Goal: Task Accomplishment & Management: Use online tool/utility

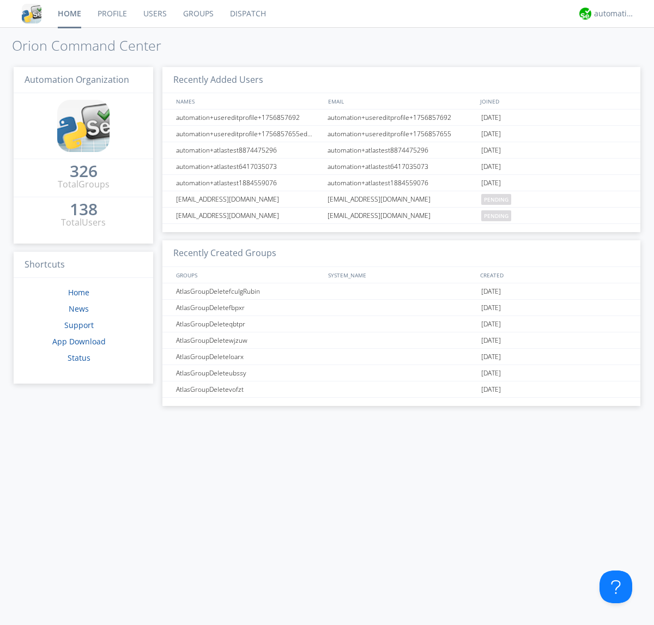
click at [247, 14] on link "Dispatch" at bounding box center [248, 13] width 52 height 27
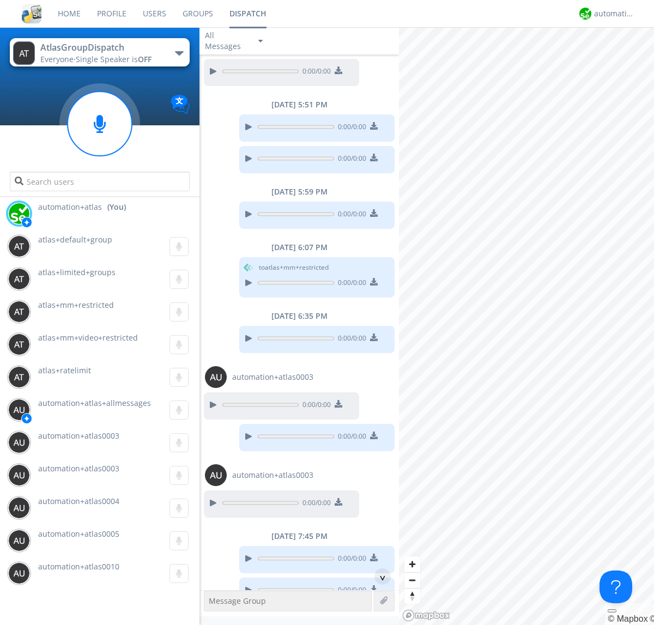
scroll to position [349, 0]
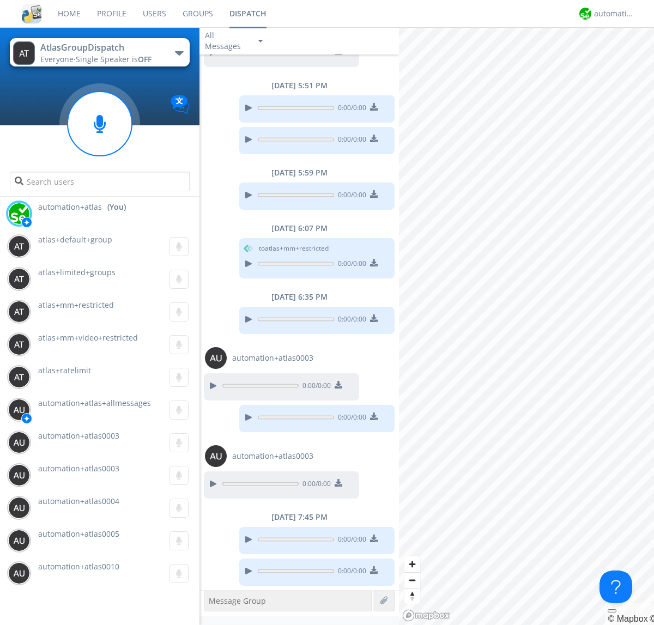
click at [179, 53] on div "button" at bounding box center [179, 53] width 9 height 4
click at [0, 0] on span "[PERSON_NAME]" at bounding box center [0, 0] width 0 height 0
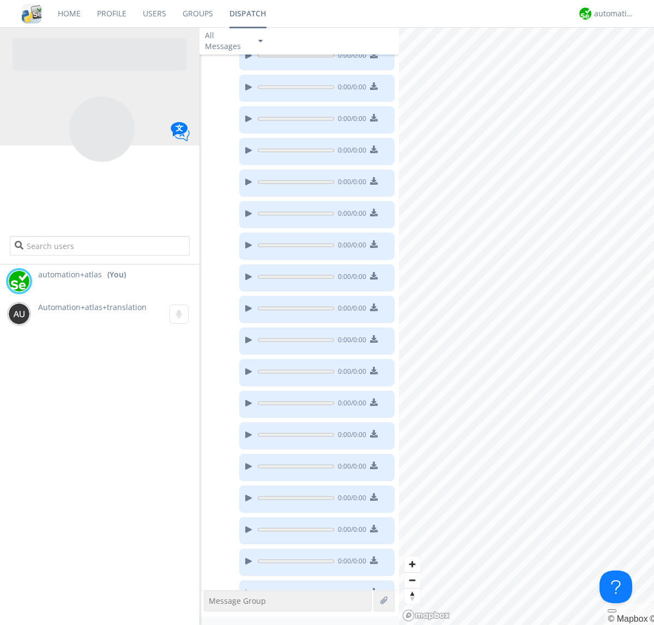
scroll to position [153, 0]
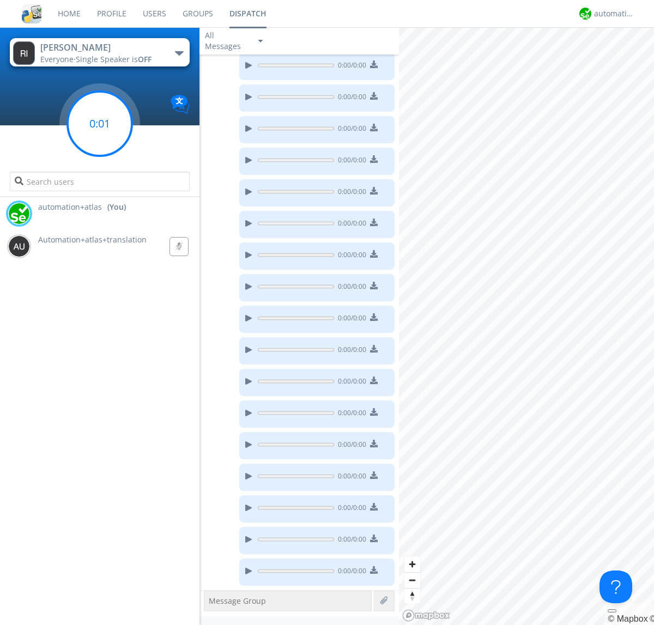
click at [100, 124] on g at bounding box center [100, 124] width 64 height 64
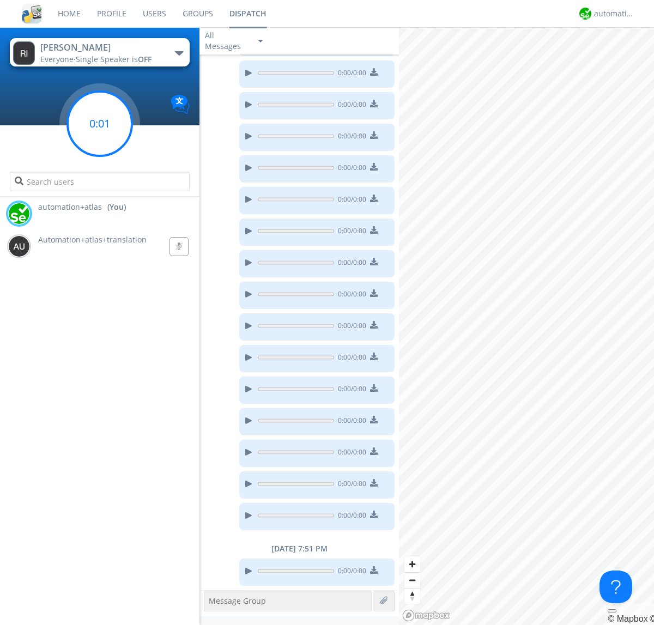
click at [100, 124] on g at bounding box center [100, 124] width 64 height 64
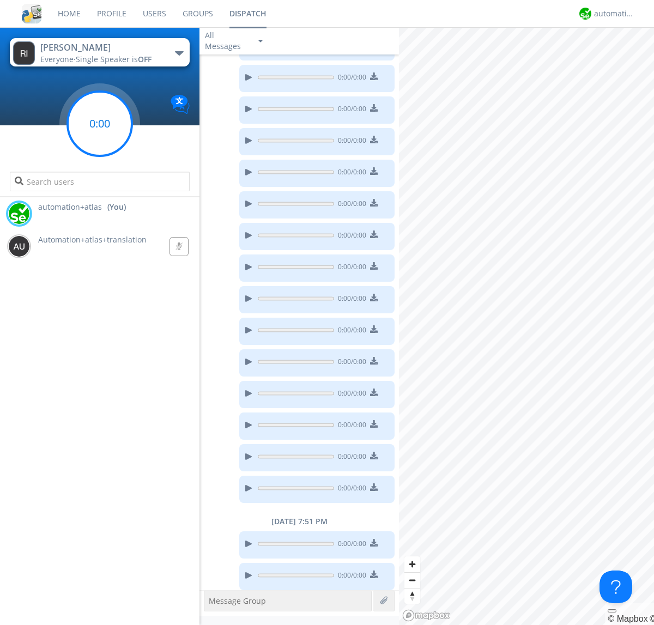
scroll to position [240, 0]
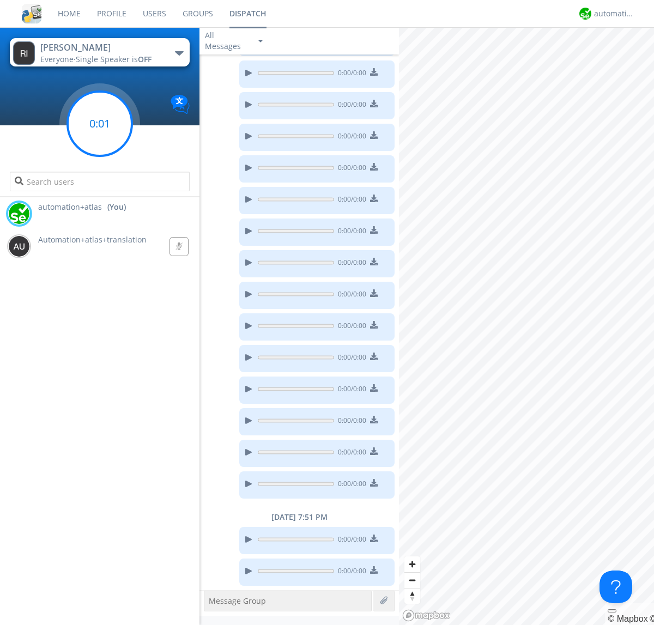
click at [100, 124] on g at bounding box center [100, 124] width 64 height 64
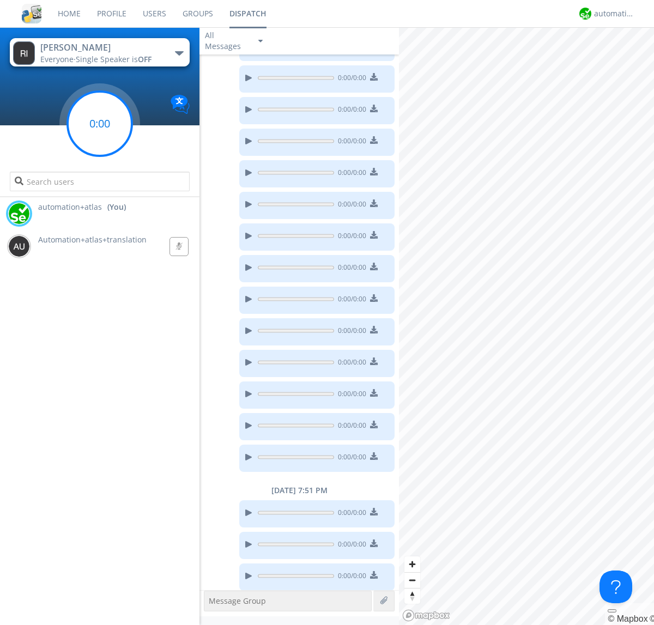
scroll to position [272, 0]
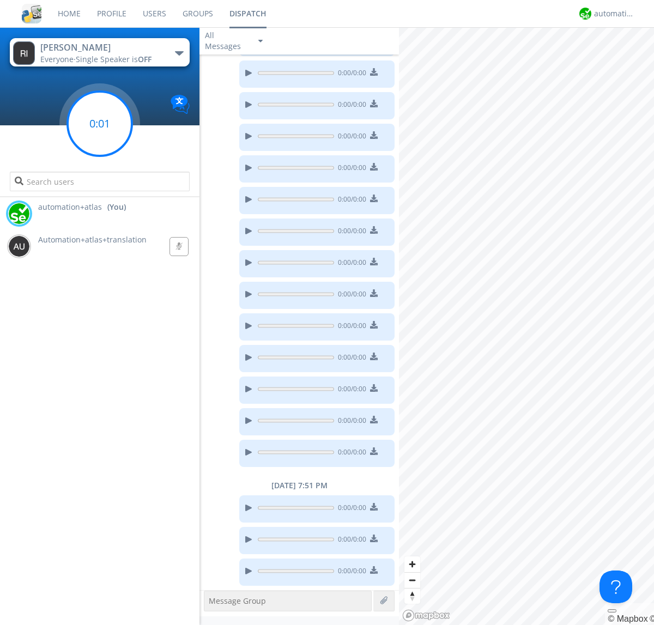
click at [100, 124] on g at bounding box center [100, 124] width 64 height 64
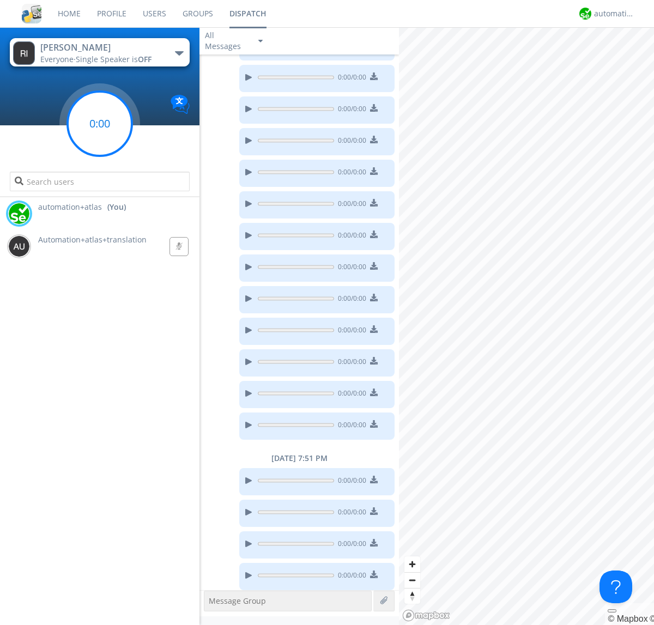
scroll to position [304, 0]
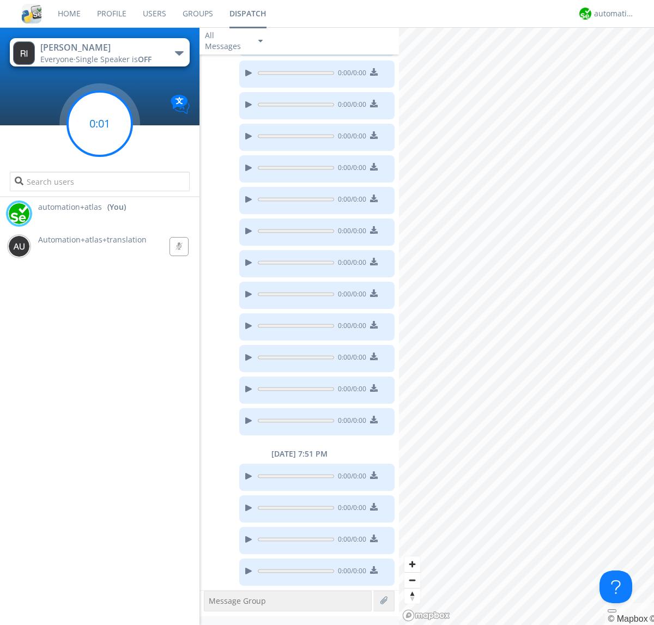
click at [100, 124] on g at bounding box center [100, 124] width 64 height 64
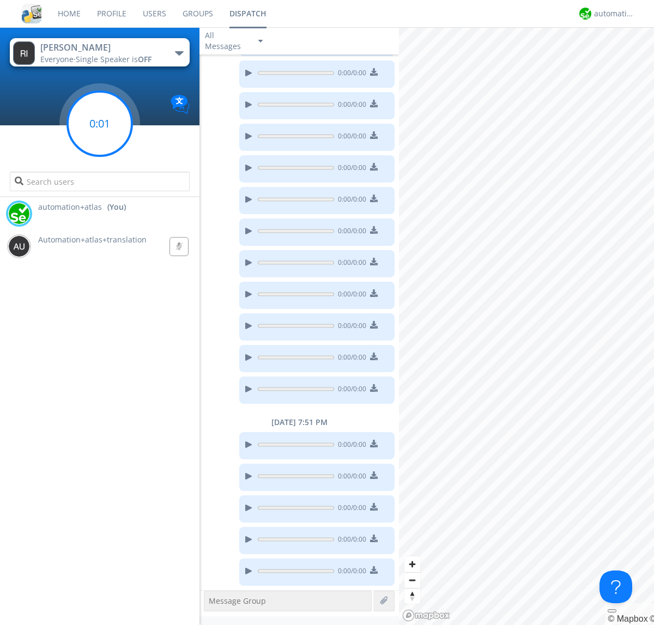
click at [100, 124] on g at bounding box center [100, 124] width 64 height 64
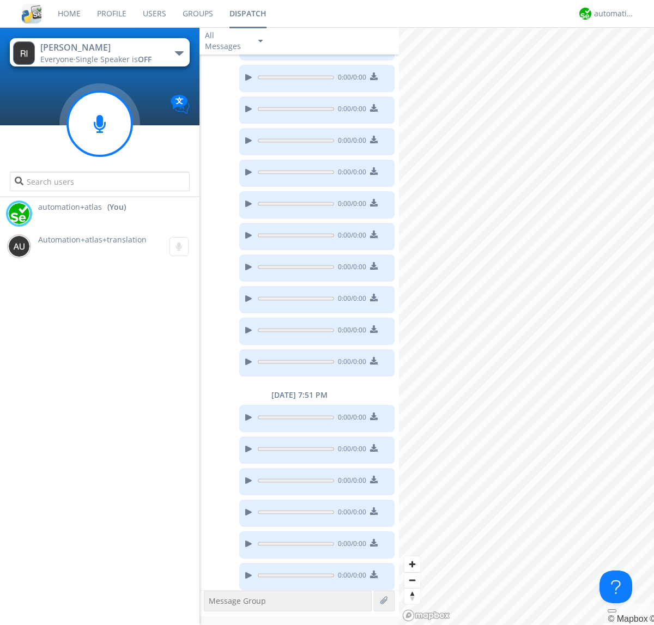
scroll to position [367, 0]
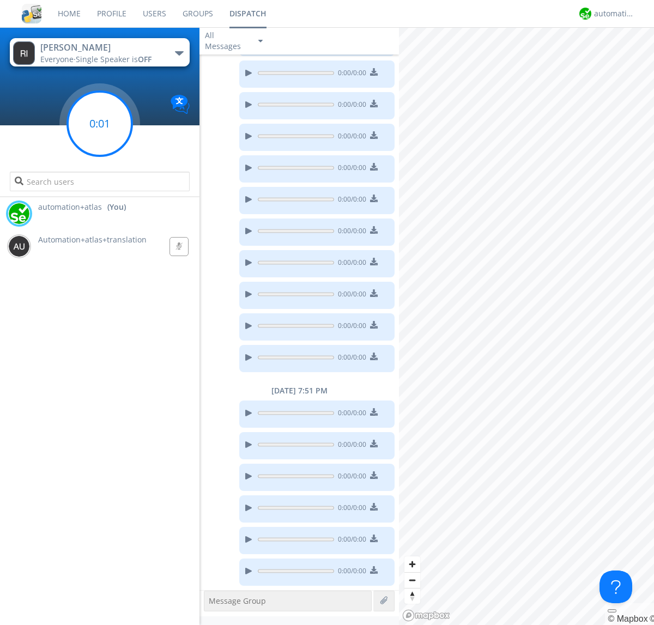
click at [100, 124] on g at bounding box center [100, 124] width 64 height 64
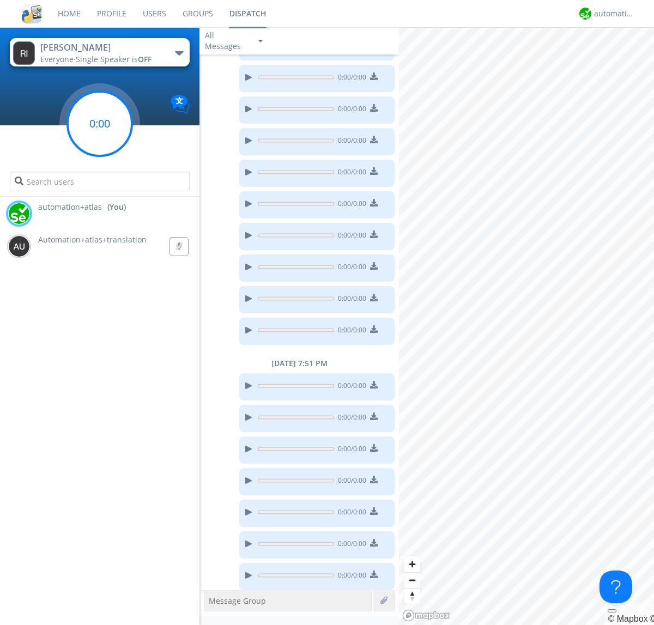
scroll to position [398, 0]
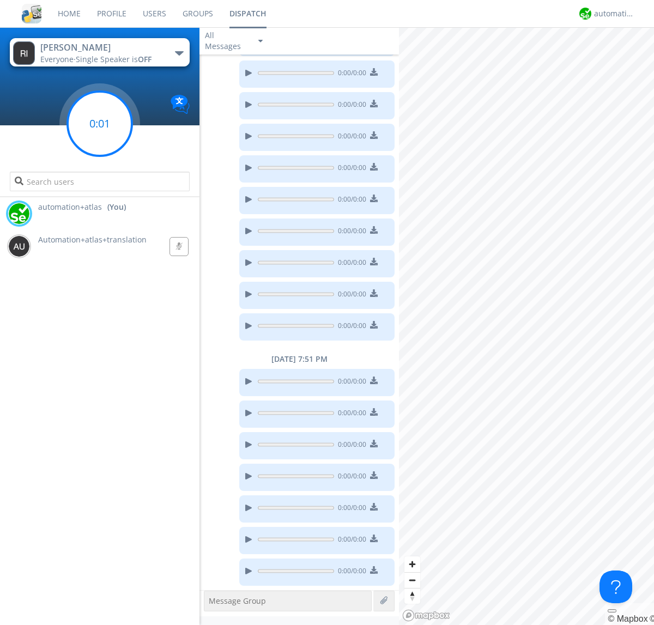
click at [100, 124] on g at bounding box center [100, 124] width 64 height 64
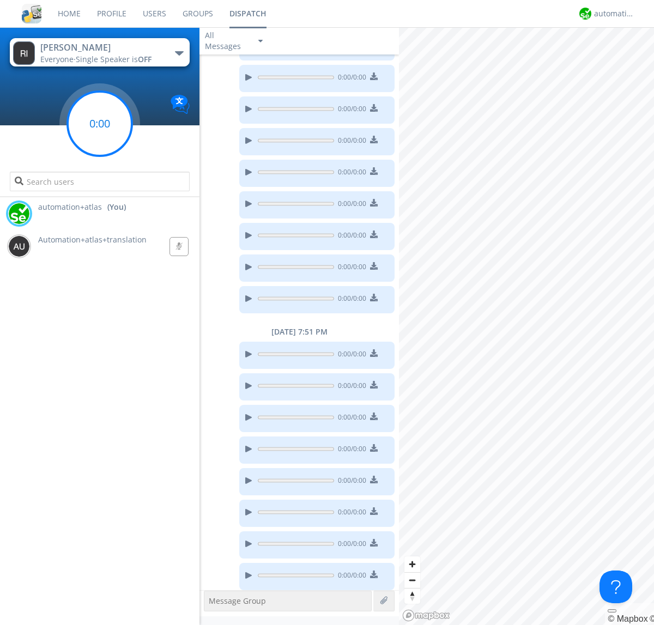
scroll to position [430, 0]
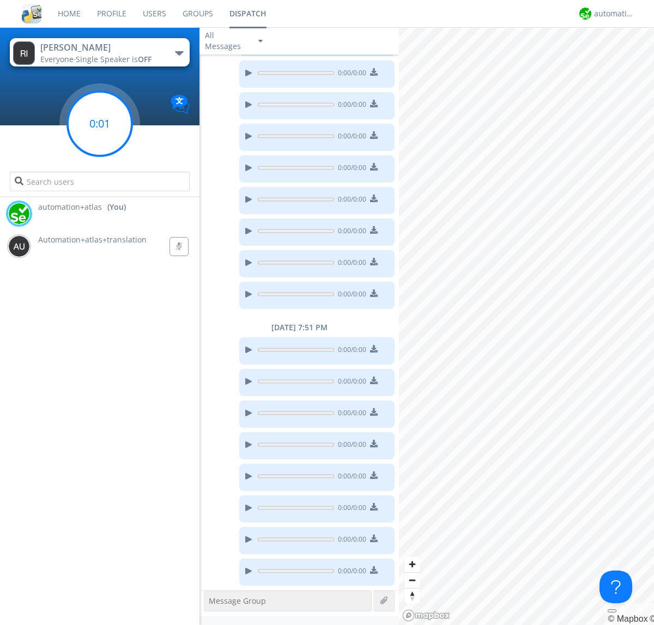
click at [100, 124] on g at bounding box center [100, 124] width 64 height 64
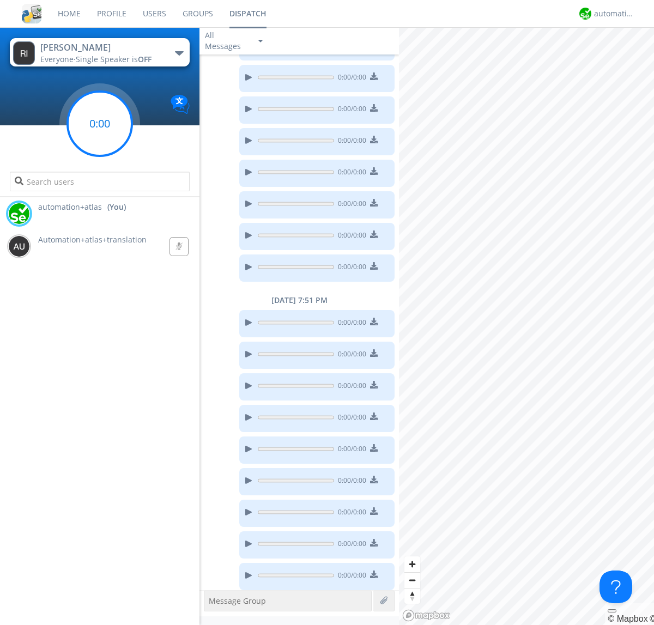
scroll to position [462, 0]
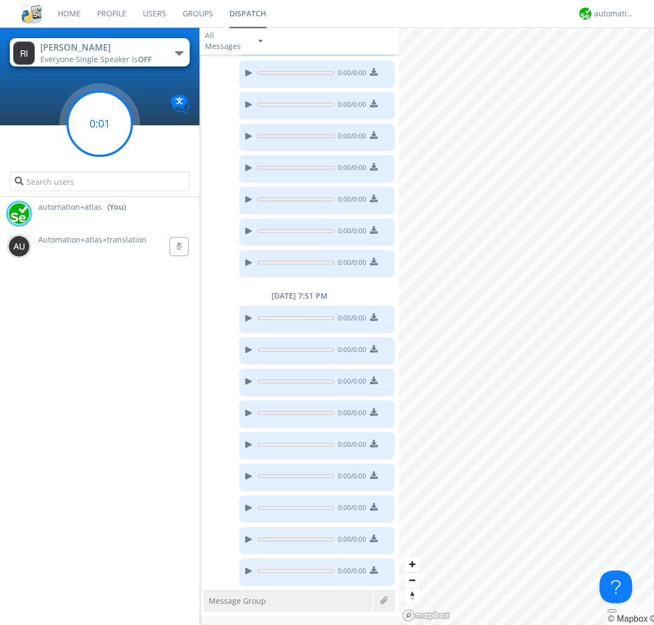
click at [100, 124] on g at bounding box center [100, 124] width 64 height 64
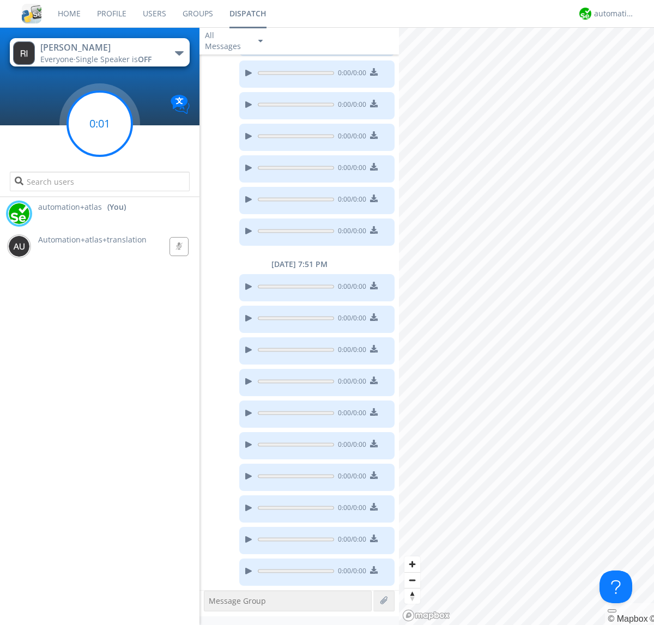
click at [100, 124] on g at bounding box center [100, 124] width 64 height 64
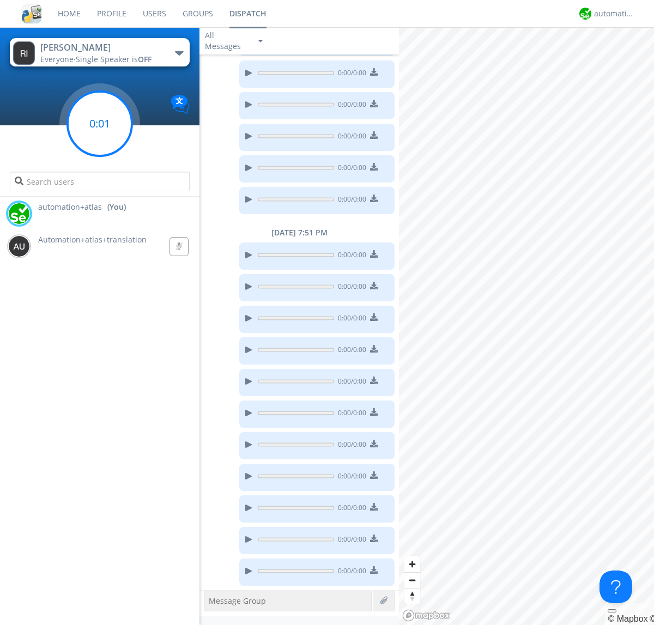
click at [100, 124] on g at bounding box center [100, 124] width 64 height 64
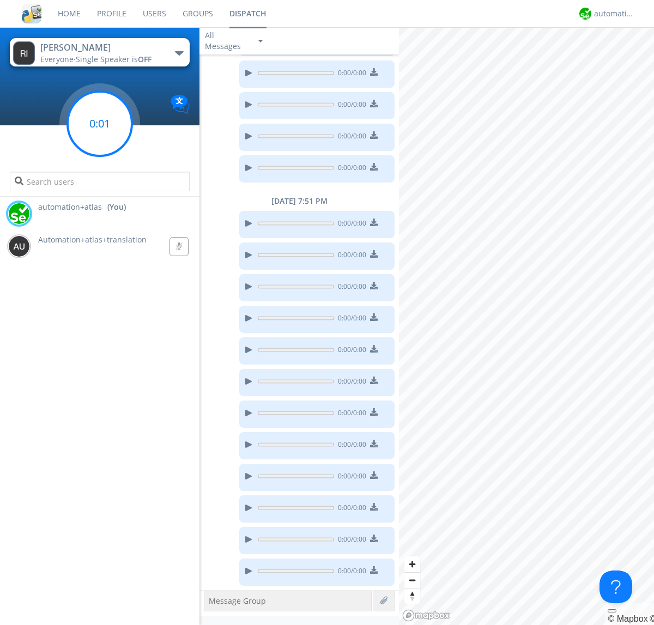
click at [100, 124] on g at bounding box center [100, 124] width 64 height 64
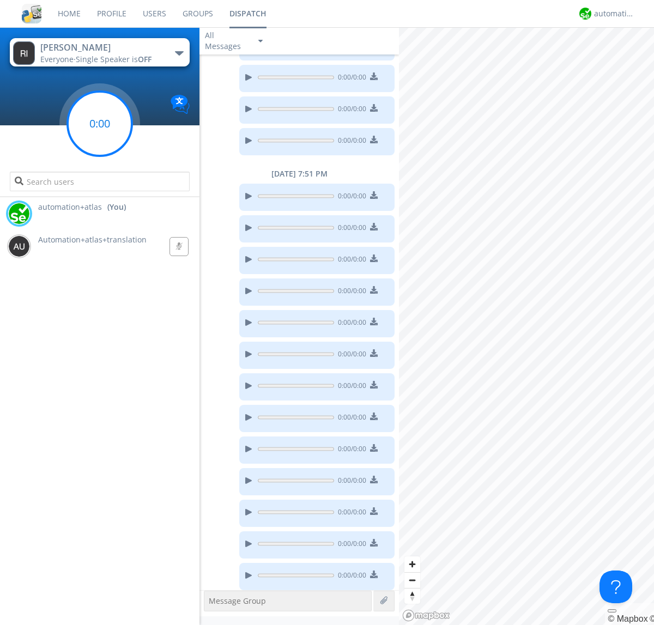
scroll to position [588, 0]
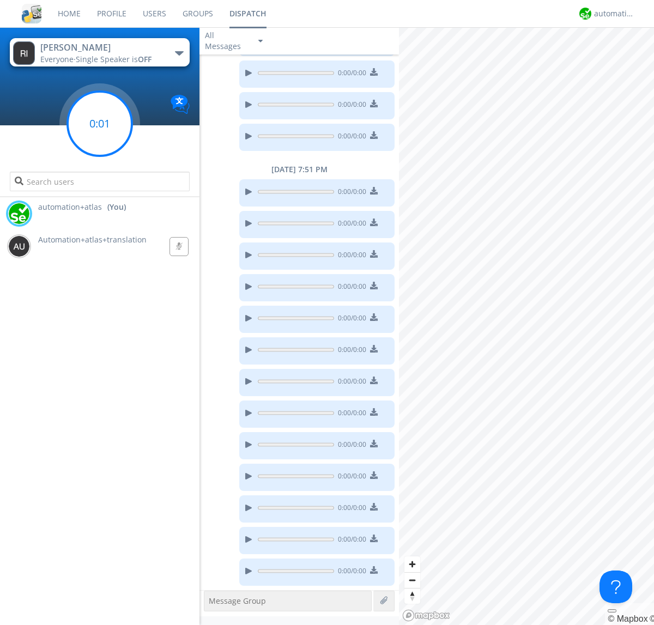
click at [100, 124] on g at bounding box center [100, 124] width 64 height 64
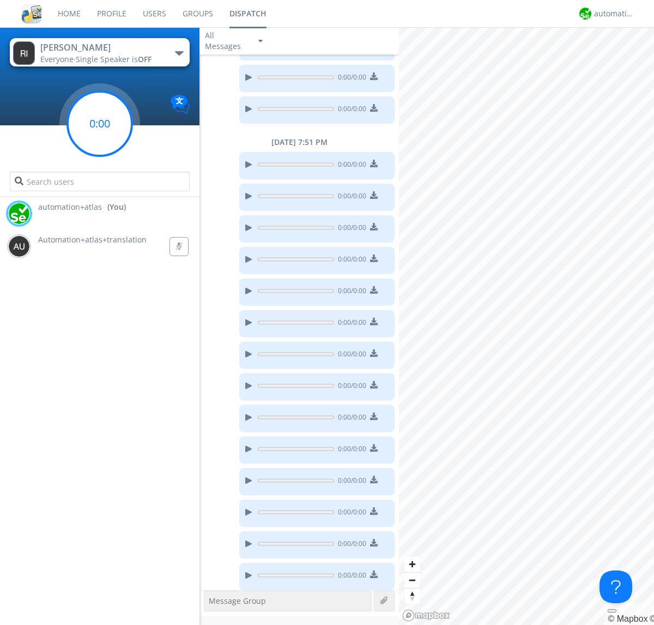
scroll to position [620, 0]
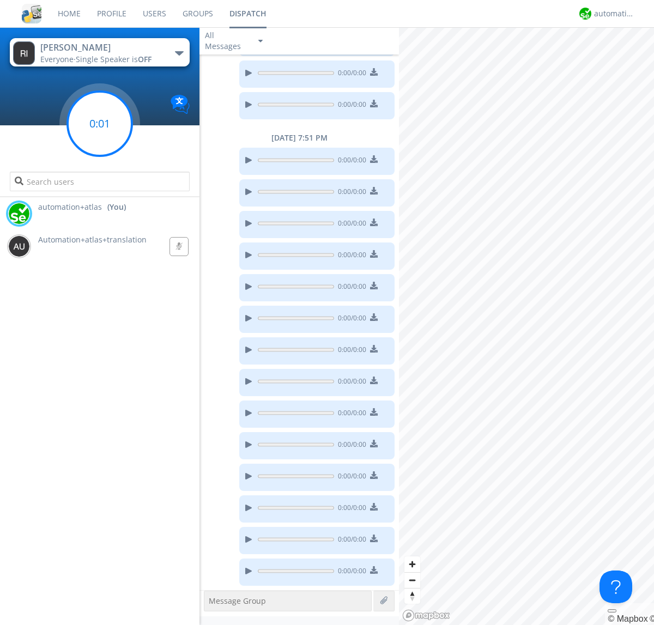
click at [100, 124] on g at bounding box center [100, 124] width 64 height 64
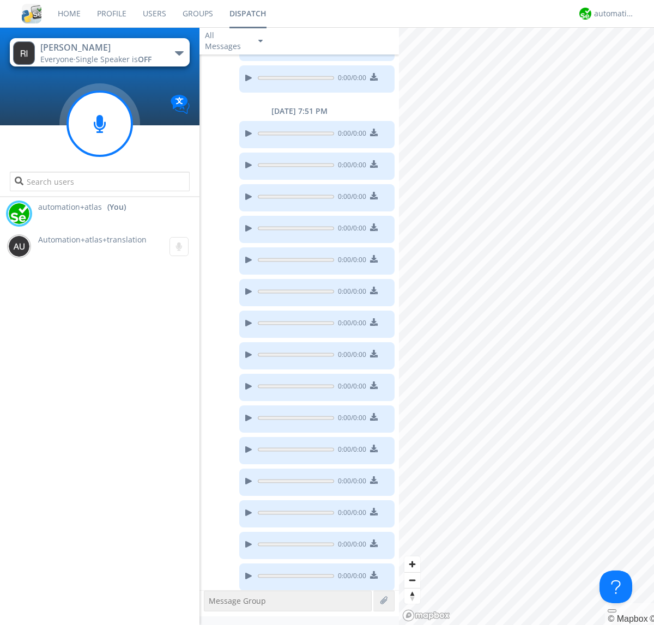
scroll to position [651, 0]
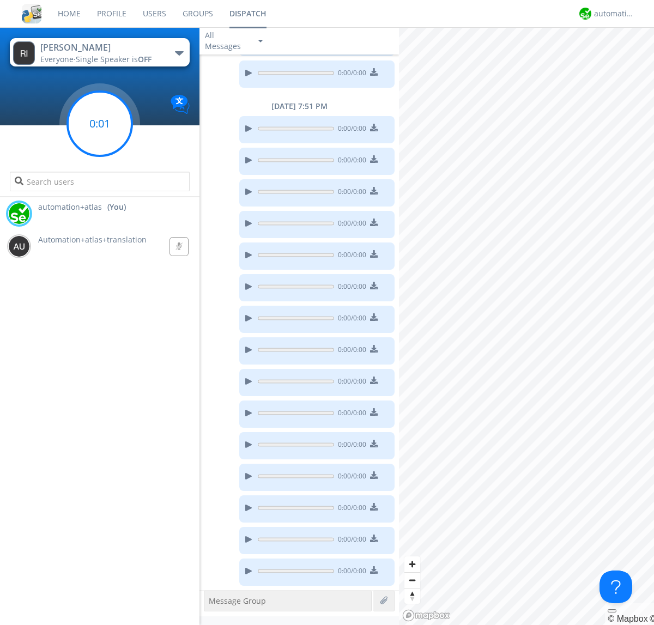
click at [100, 124] on g at bounding box center [100, 124] width 64 height 64
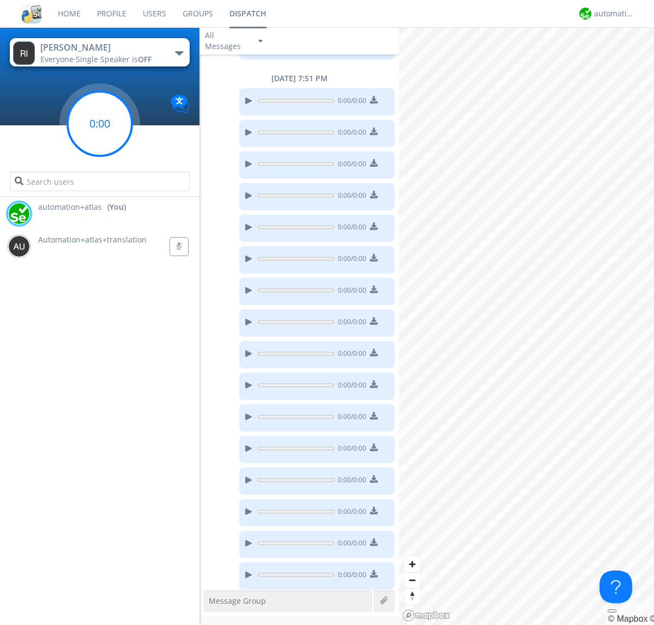
scroll to position [683, 0]
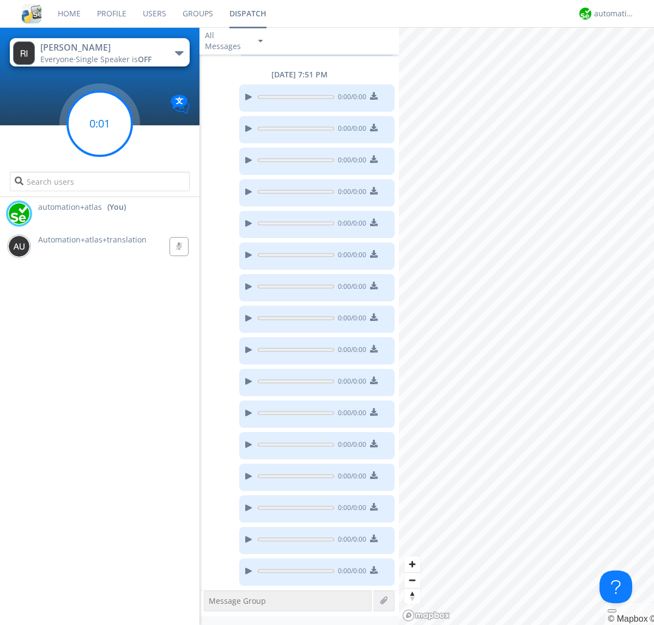
click at [100, 124] on g at bounding box center [100, 124] width 64 height 64
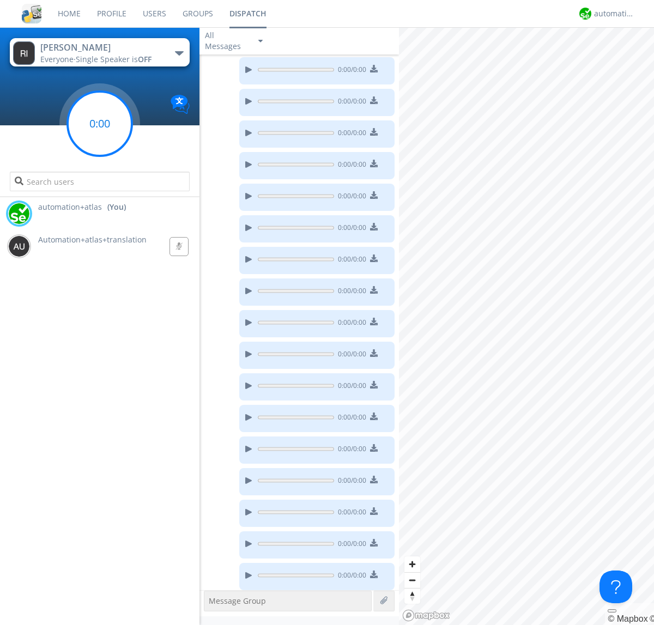
scroll to position [714, 0]
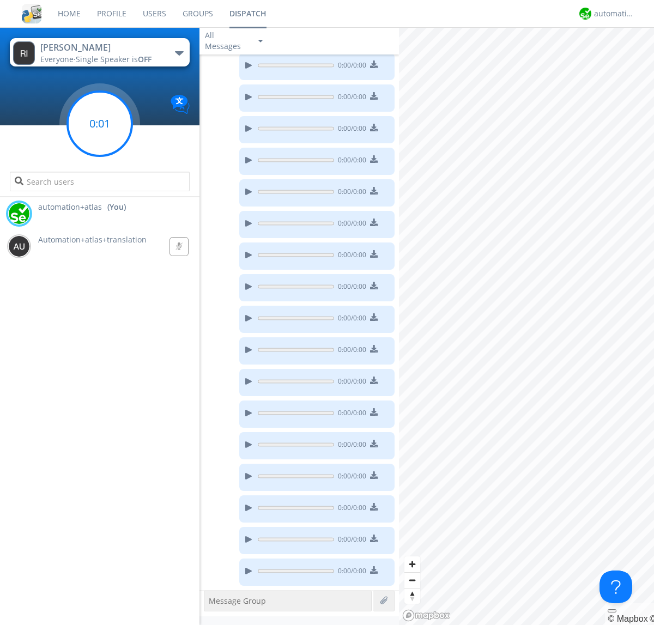
click at [100, 124] on g at bounding box center [100, 124] width 64 height 64
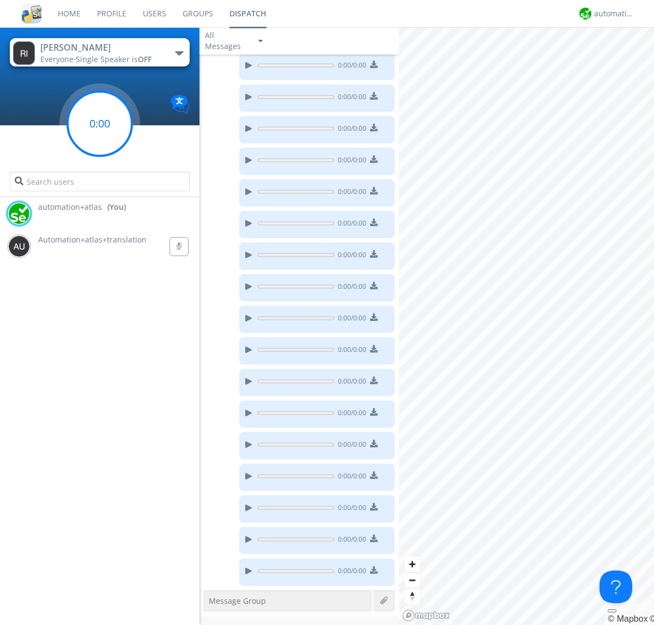
scroll to position [809, 0]
click at [100, 124] on g at bounding box center [100, 124] width 64 height 64
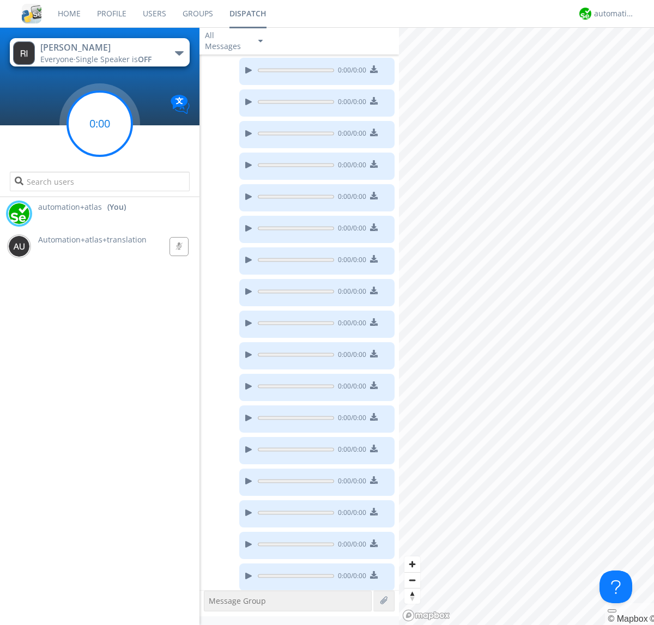
scroll to position [873, 0]
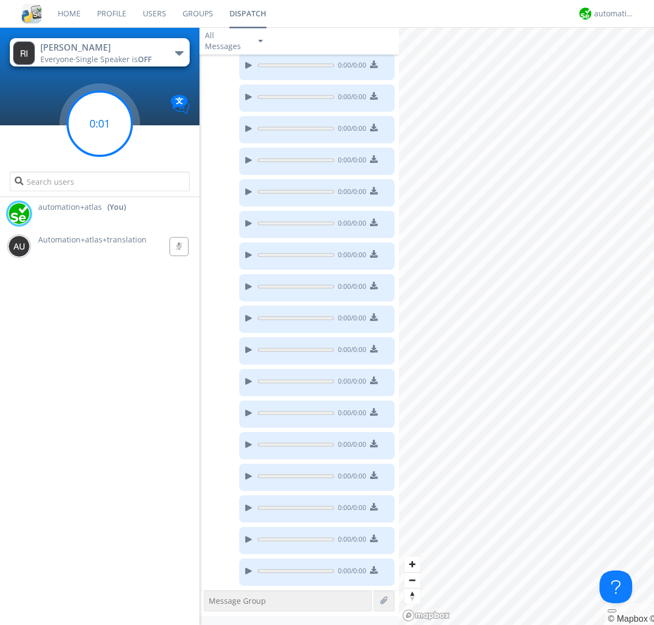
click at [100, 124] on g at bounding box center [100, 124] width 64 height 64
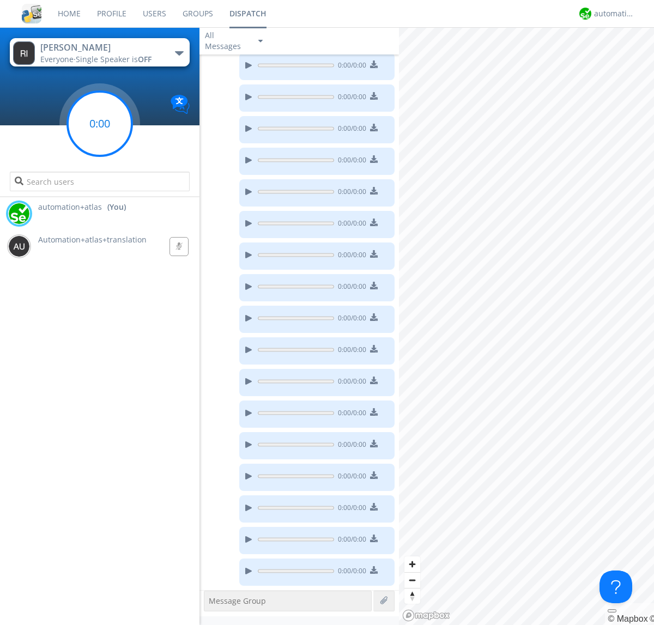
scroll to position [967, 0]
click at [100, 124] on g at bounding box center [100, 124] width 64 height 64
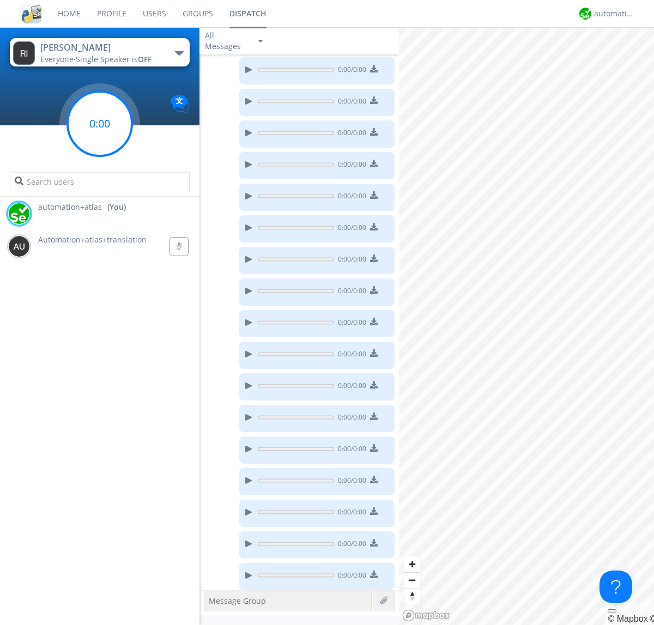
scroll to position [999, 0]
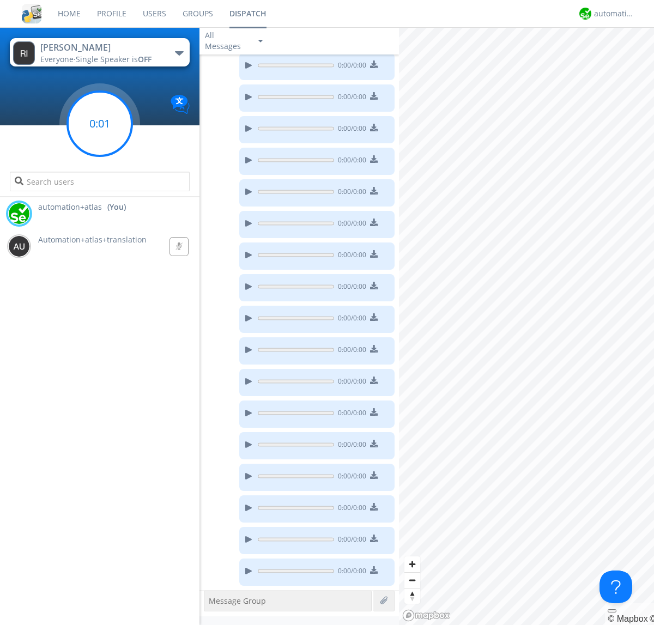
click at [100, 124] on g at bounding box center [100, 124] width 64 height 64
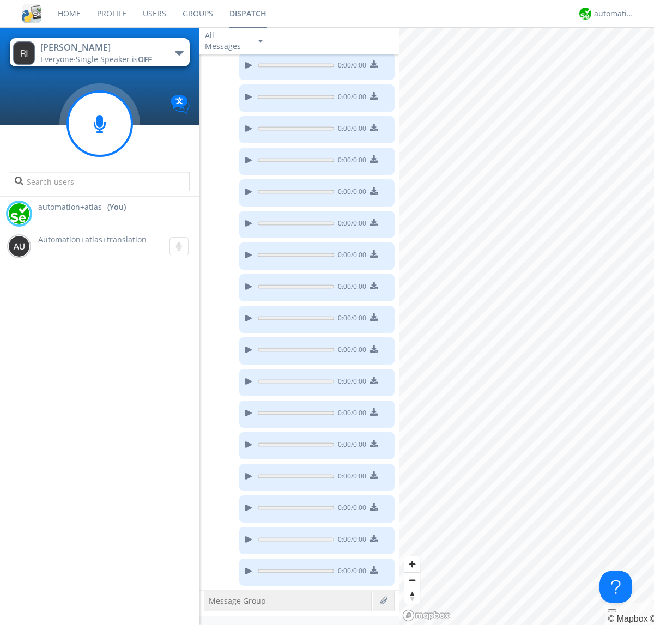
scroll to position [1094, 0]
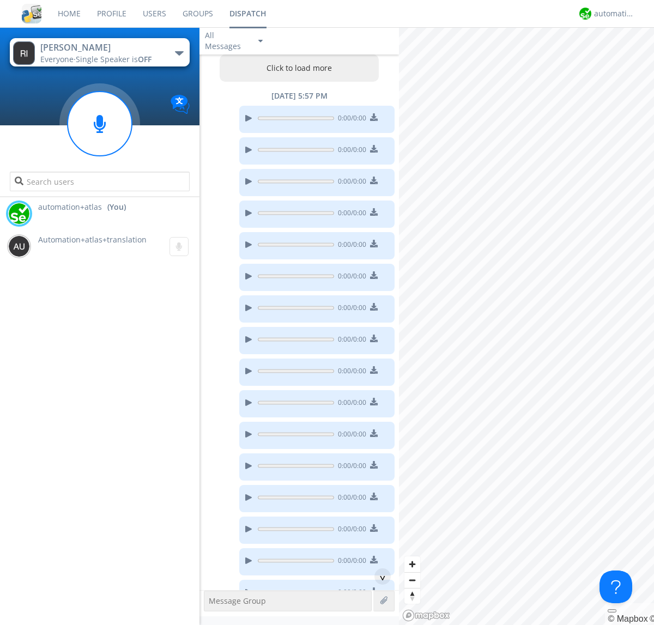
click at [296, 68] on button "Click to load more" at bounding box center [300, 67] width 160 height 27
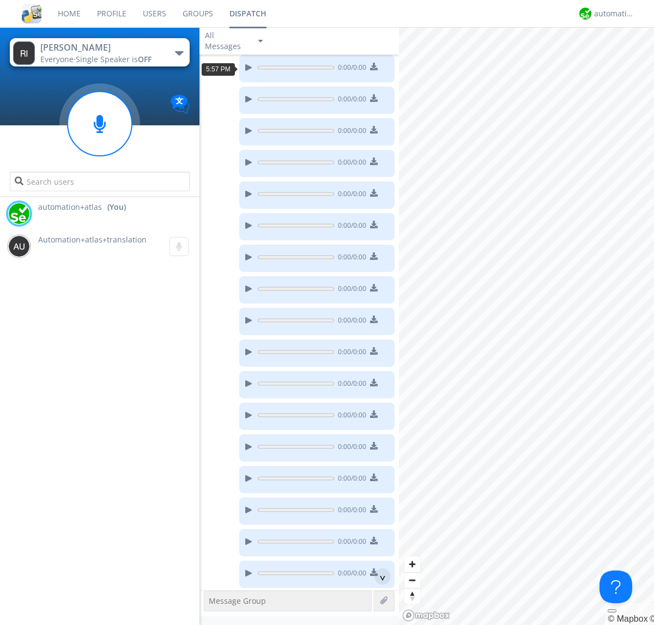
scroll to position [340, 0]
